Goal: Find specific page/section: Find specific page/section

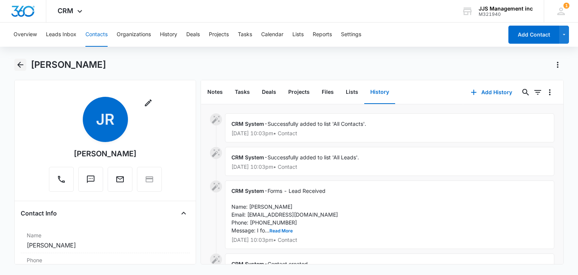
click at [21, 64] on icon "Back" at bounding box center [20, 65] width 6 height 6
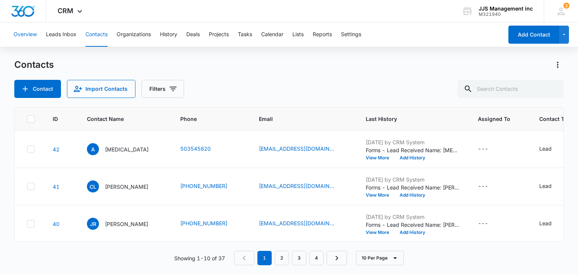
click at [18, 35] on button "Overview" at bounding box center [25, 35] width 23 height 24
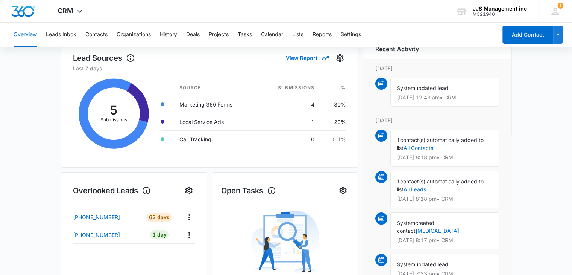
scroll to position [113, 0]
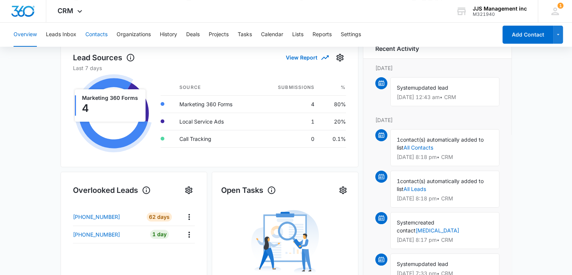
click at [106, 33] on button "Contacts" at bounding box center [96, 35] width 22 height 24
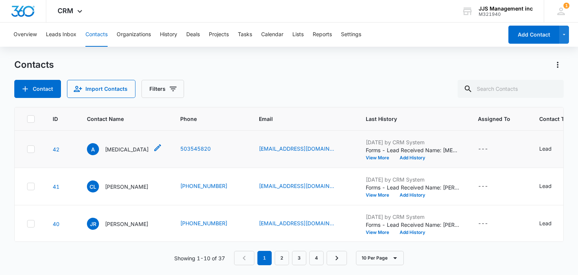
click at [107, 149] on p "[MEDICAL_DATA]" at bounding box center [127, 149] width 44 height 8
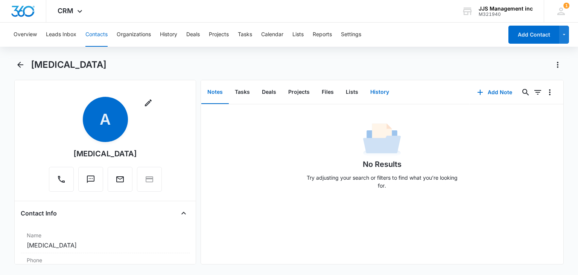
click at [379, 89] on button "History" at bounding box center [379, 92] width 31 height 23
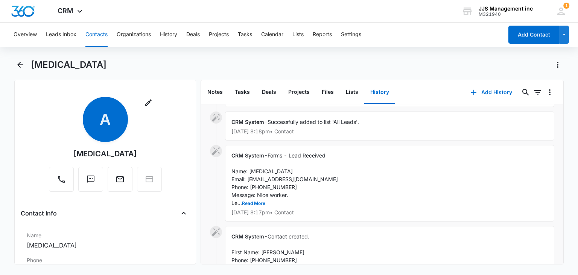
scroll to position [75, 0]
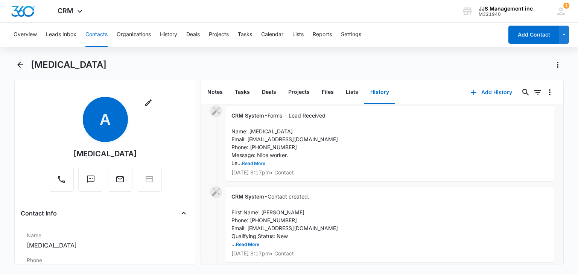
click at [255, 162] on button "Read More" at bounding box center [253, 163] width 23 height 5
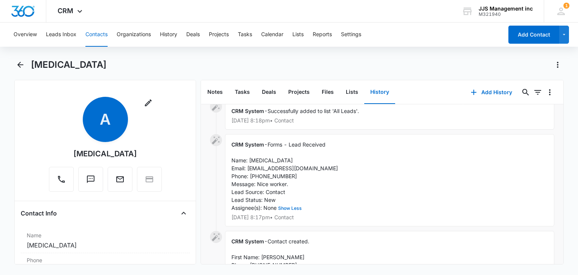
scroll to position [0, 0]
